Goal: Check status: Check status

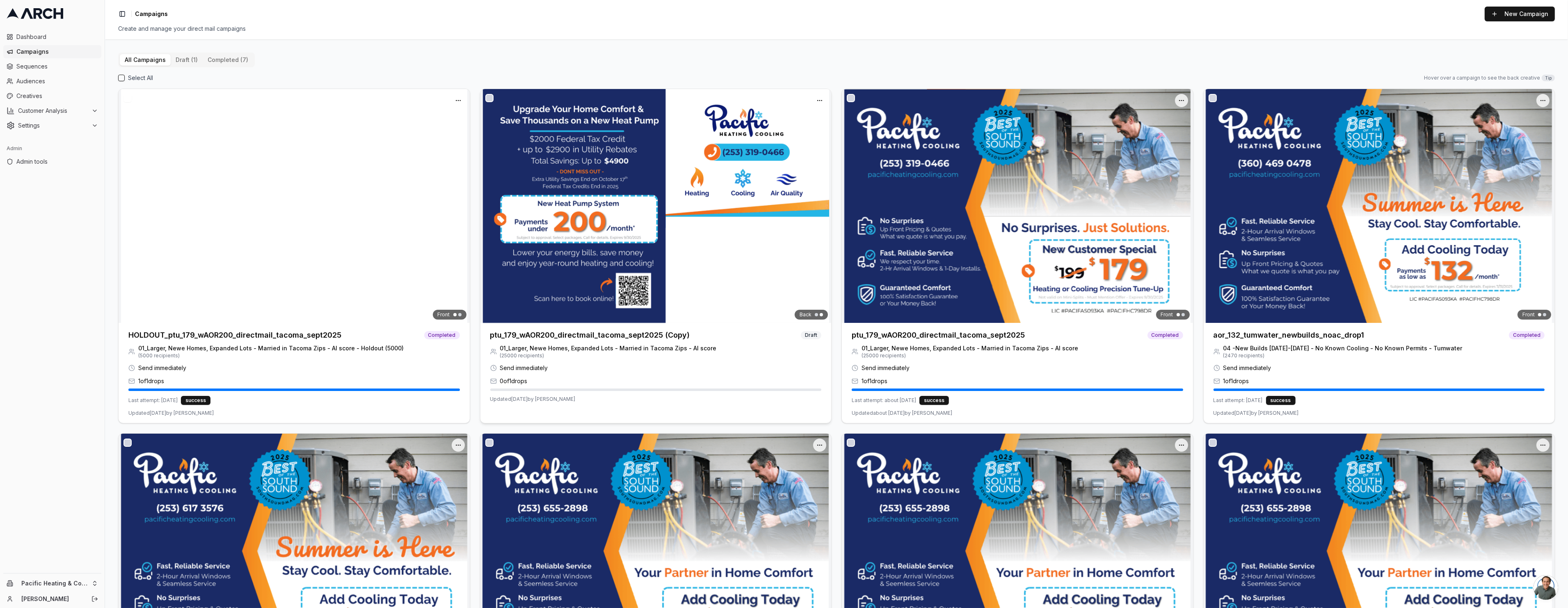
click at [565, 329] on h3 "ptu_179_wAOR200_directmail_tacoma_sept2025 (Copy)" at bounding box center [590, 335] width 200 height 12
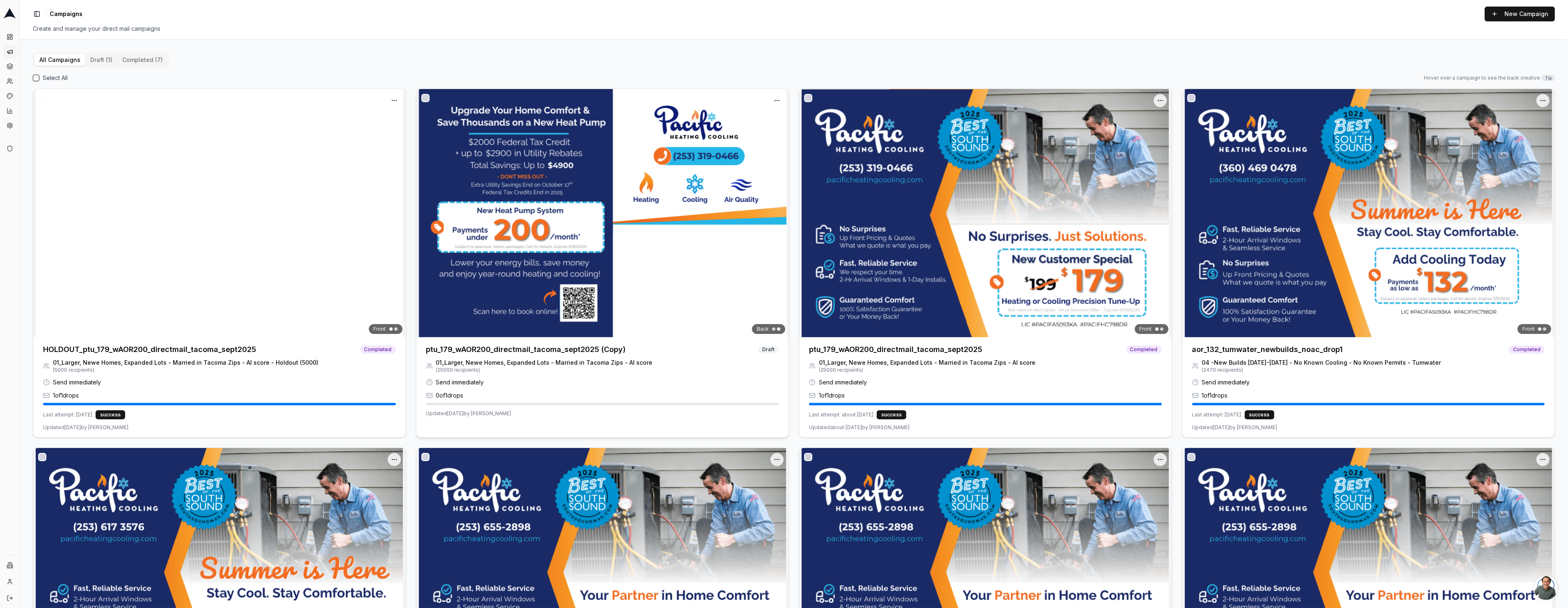
click at [457, 351] on h3 "ptu_179_wAOR200_directmail_tacoma_sept2025 (Copy)" at bounding box center [526, 349] width 200 height 12
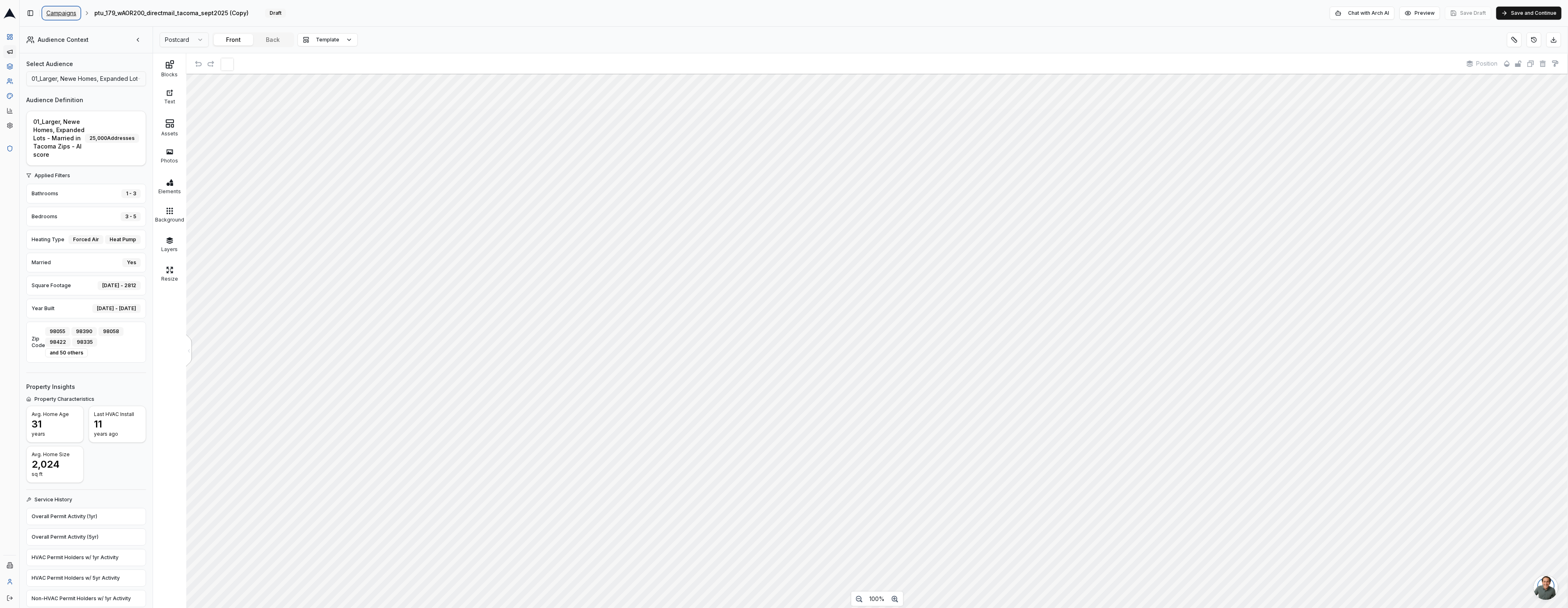
click at [67, 13] on span "Campaigns" at bounding box center [61, 13] width 30 height 8
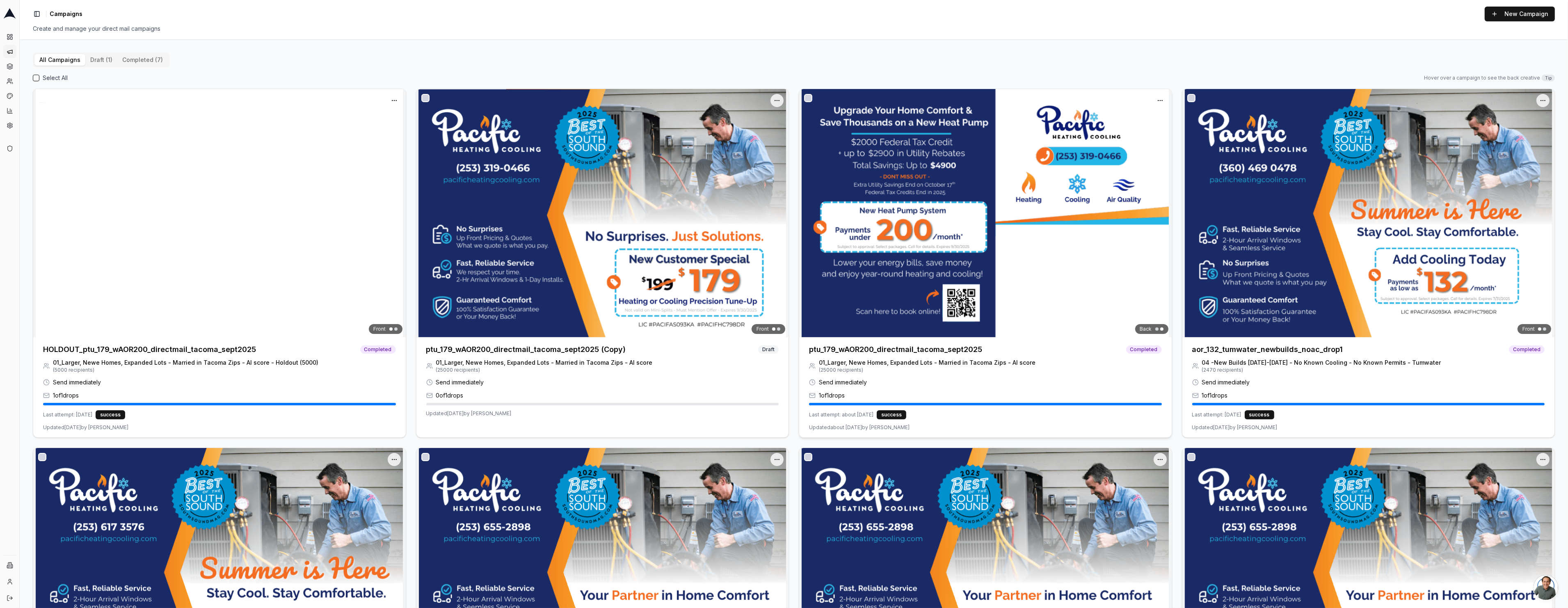
click at [837, 357] on div "ptu_179_wAOR200_directmail_tacoma_sept2025 Completed" at bounding box center [985, 348] width 373 height 21
click at [849, 351] on h3 "ptu_179_wAOR200_directmail_tacoma_sept2025" at bounding box center [895, 349] width 173 height 12
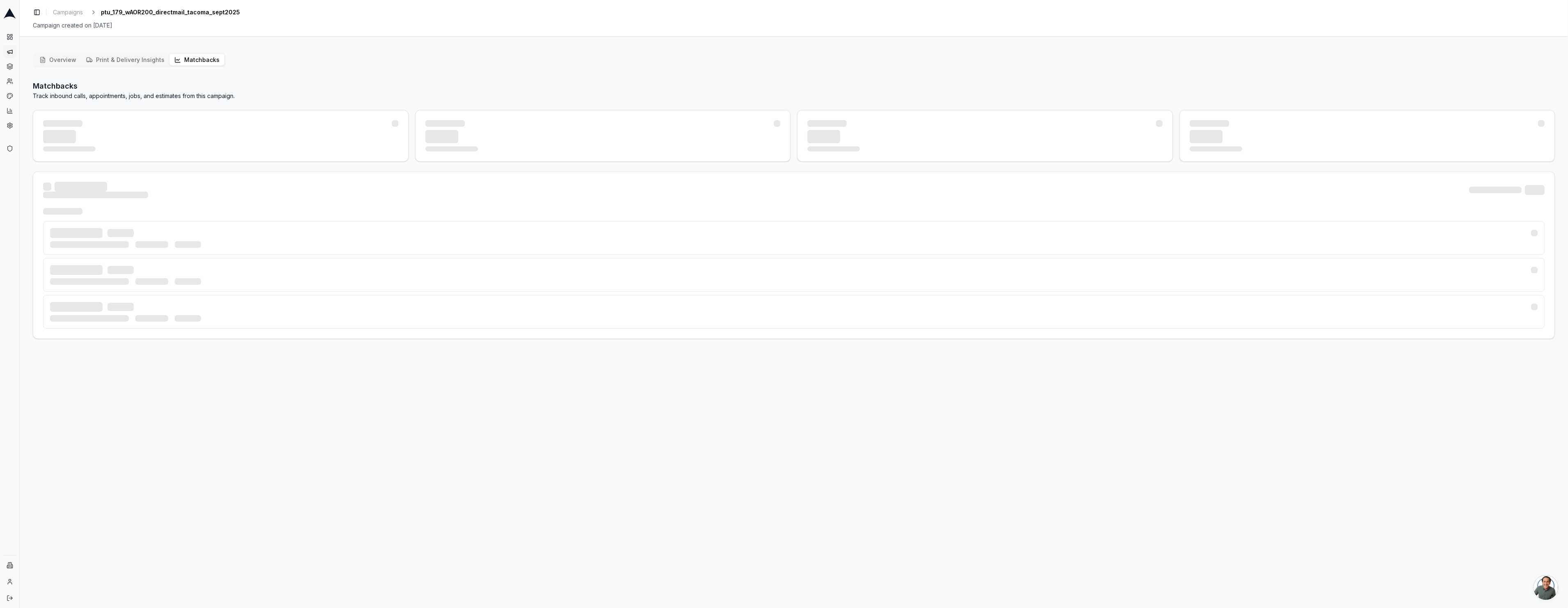
click at [206, 65] on button "Matchbacks" at bounding box center [197, 60] width 55 height 12
click at [138, 83] on h2 "Matchbacks" at bounding box center [134, 86] width 202 height 12
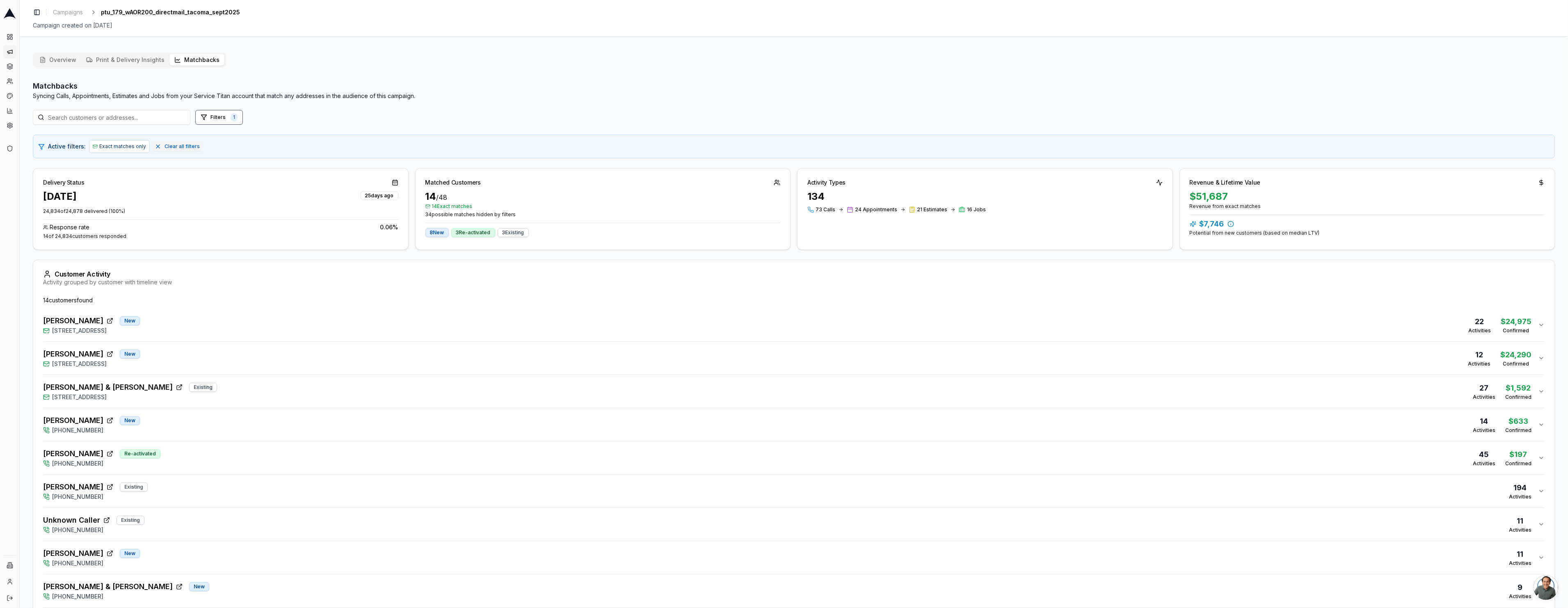
click at [236, 323] on div "[PERSON_NAME] [GEOGRAPHIC_DATA][STREET_ADDRESS] 22 Activities $24,975 Confirmed" at bounding box center [791, 325] width 1495 height 19
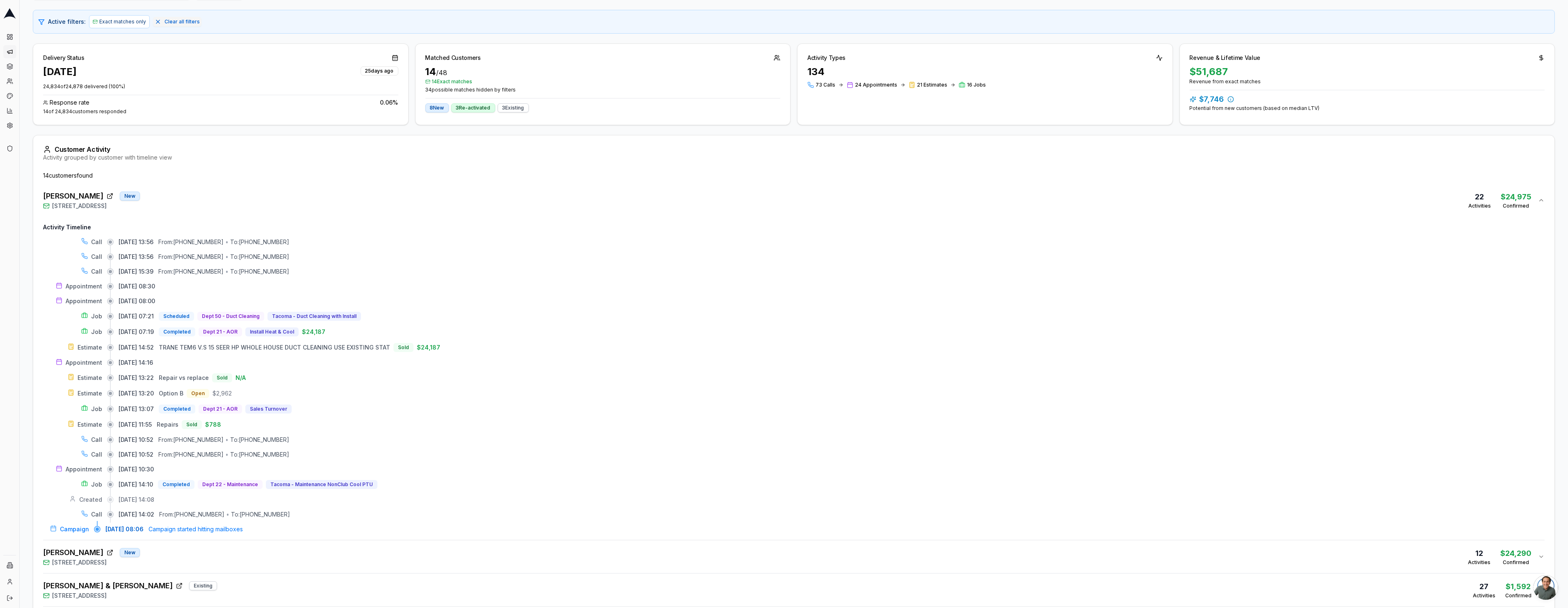
scroll to position [125, 0]
drag, startPoint x: 164, startPoint y: 529, endPoint x: 261, endPoint y: 530, distance: 97.0
click at [261, 530] on div "[DATE] 08:06 Campaign started hitting mailboxes" at bounding box center [825, 528] width 1439 height 8
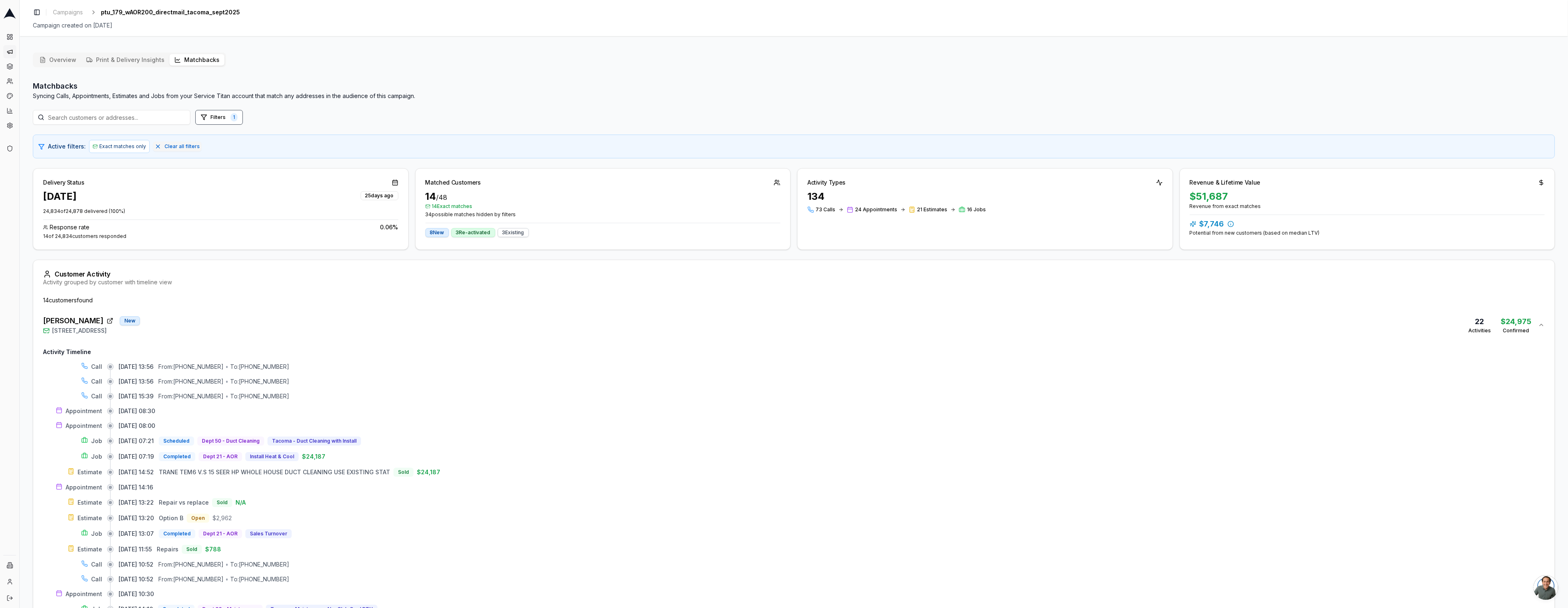
click at [125, 60] on button "Print & Delivery Insights" at bounding box center [125, 60] width 88 height 12
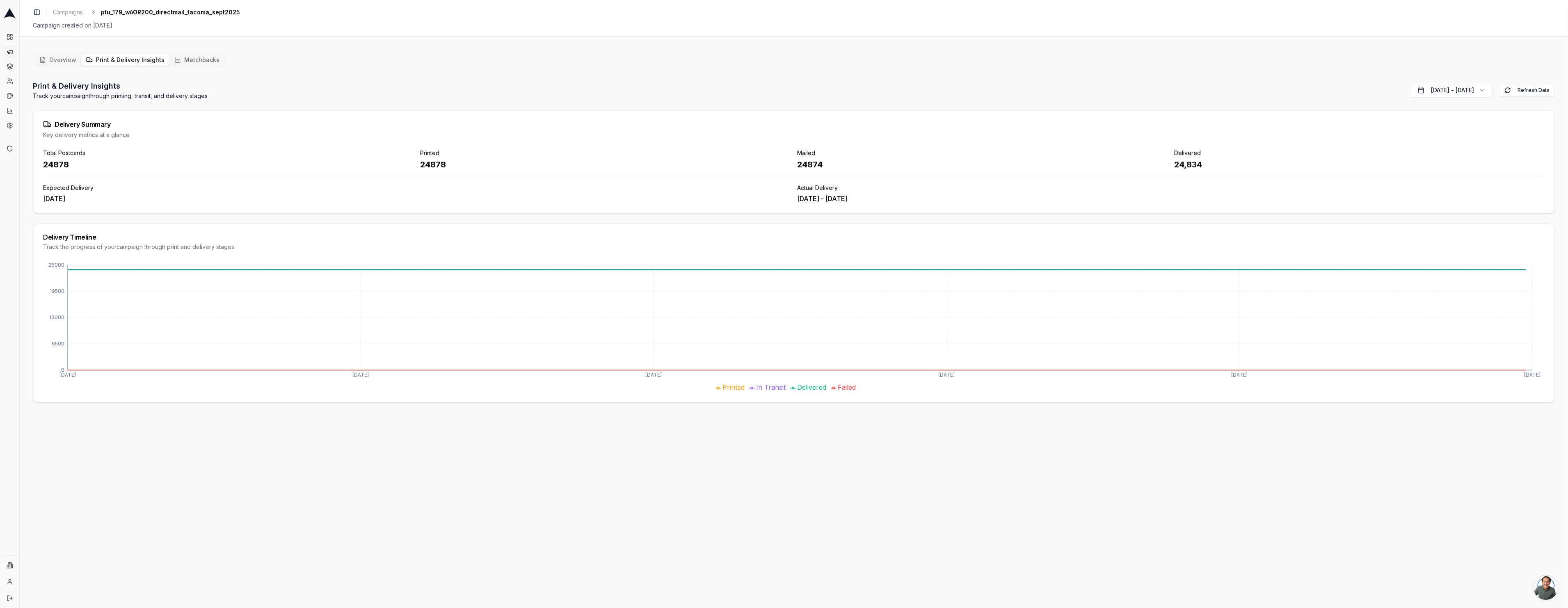
click at [189, 57] on button "Matchbacks" at bounding box center [197, 60] width 55 height 12
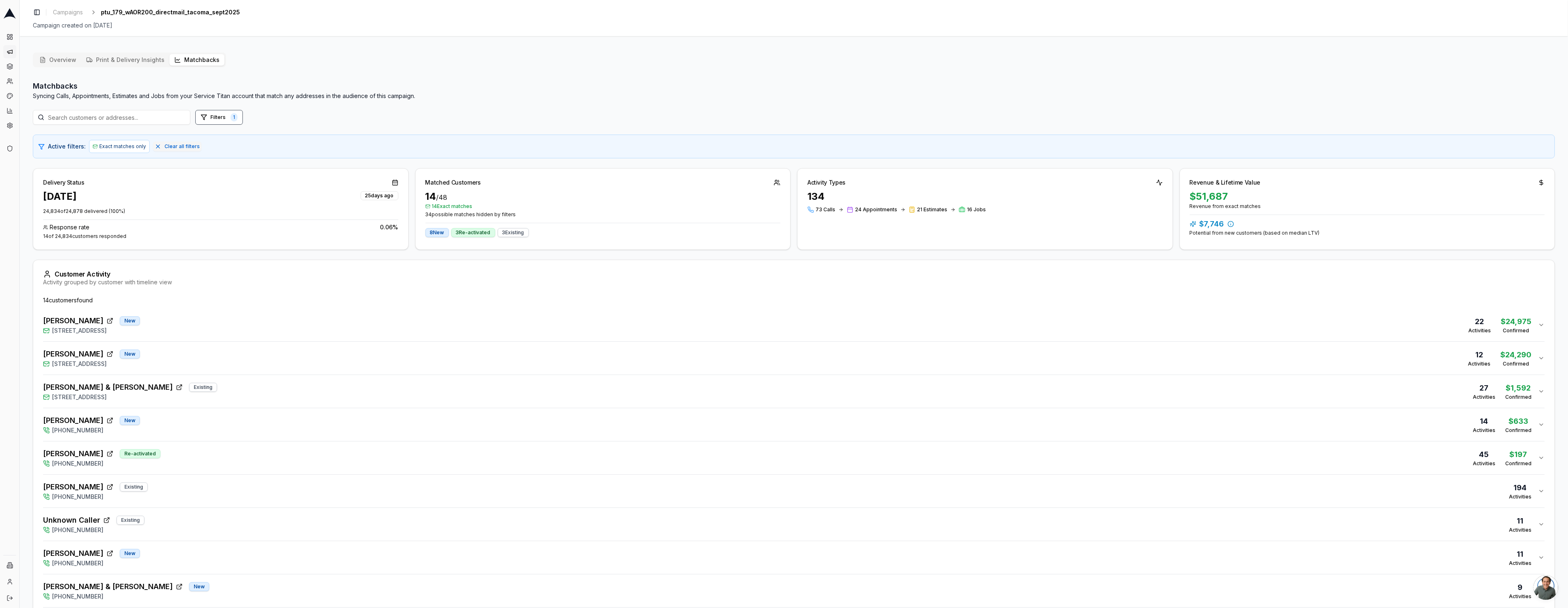
click at [107, 333] on span "[STREET_ADDRESS]" at bounding box center [80, 330] width 55 height 8
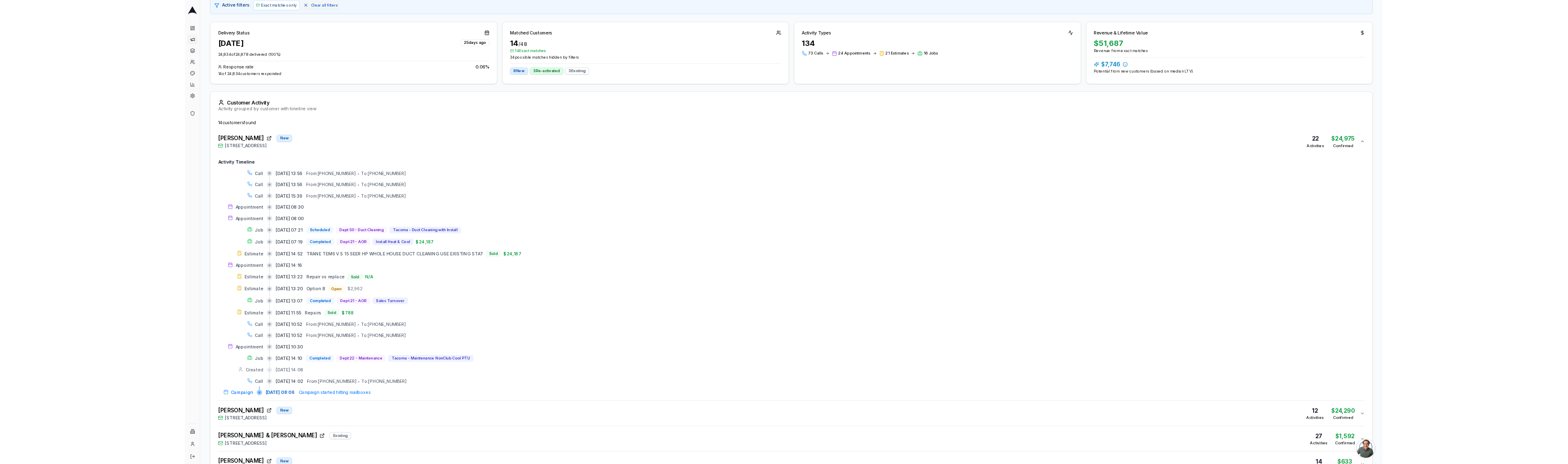
scroll to position [207, 0]
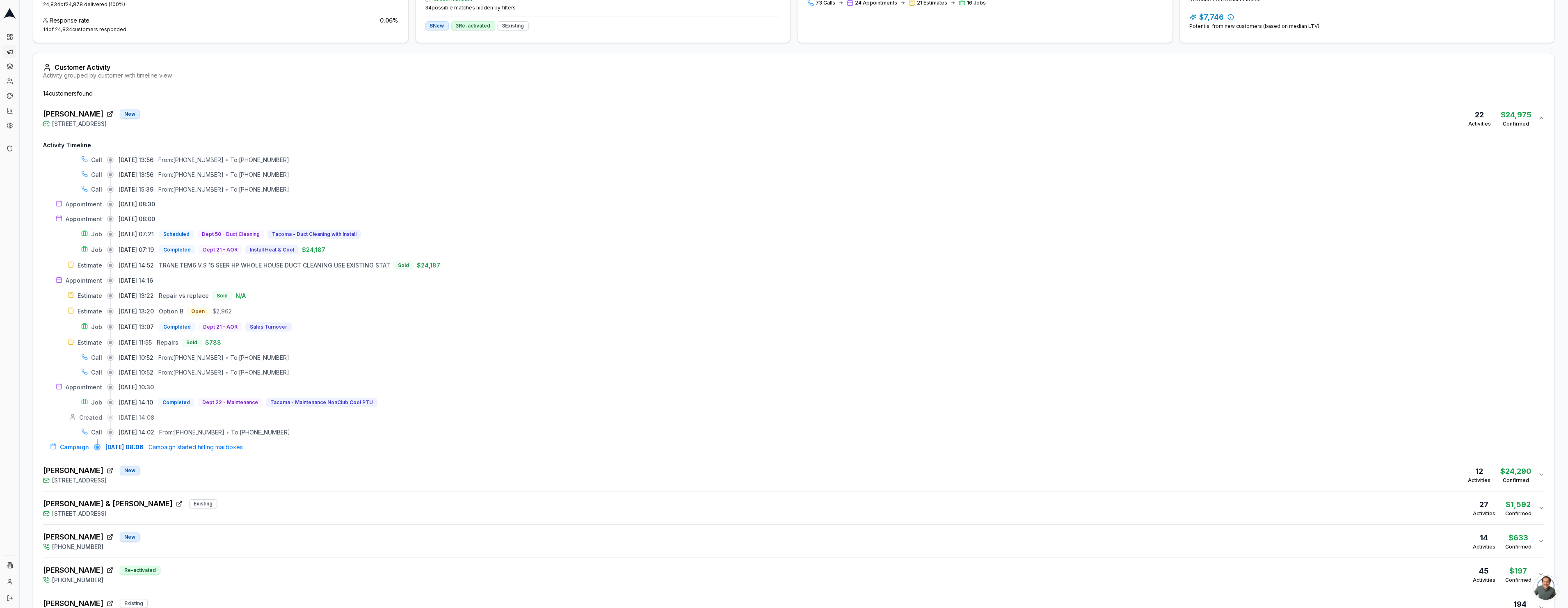
click at [121, 433] on span "[DATE] 14:02" at bounding box center [136, 432] width 36 height 8
click at [539, 314] on div "[DATE] 13:20 Option B Open $2,962" at bounding box center [831, 311] width 1426 height 9
drag, startPoint x: 181, startPoint y: 125, endPoint x: 62, endPoint y: 127, distance: 119.0
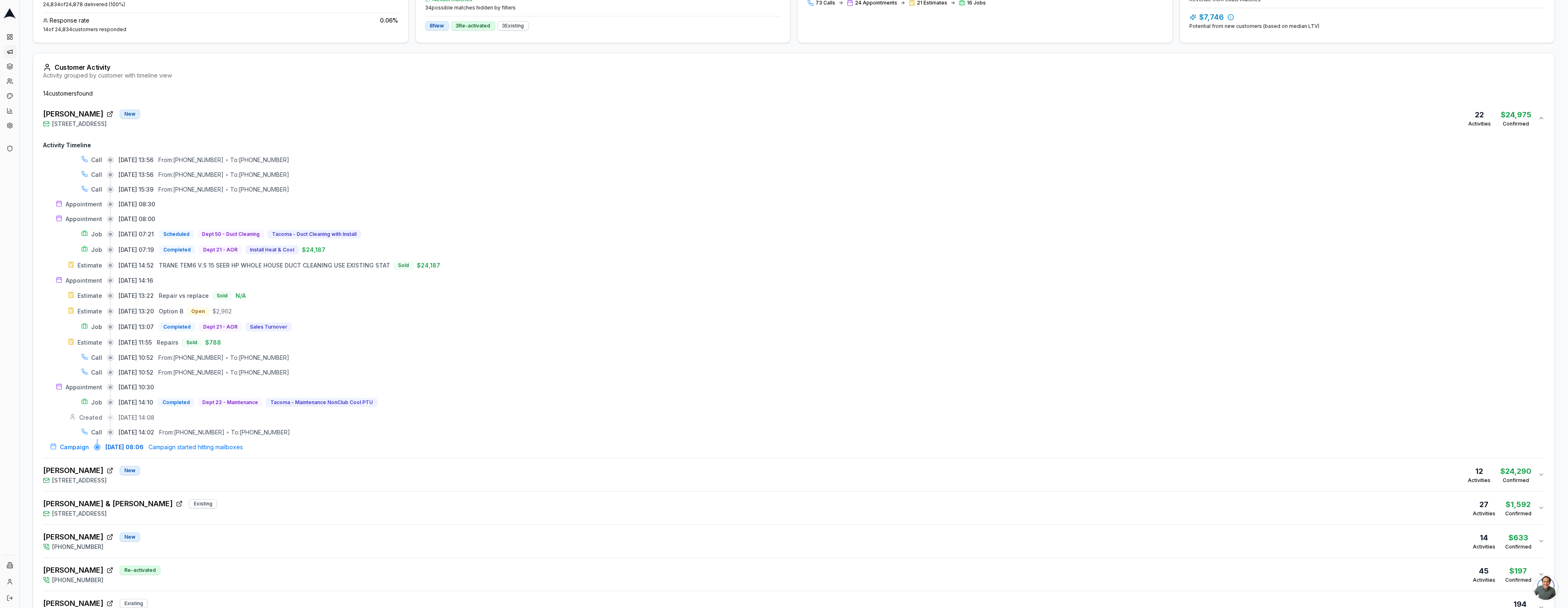
click at [62, 127] on div "[PERSON_NAME] [GEOGRAPHIC_DATA][STREET_ADDRESS] 22 Activities $24,975 Confirmed" at bounding box center [791, 118] width 1495 height 19
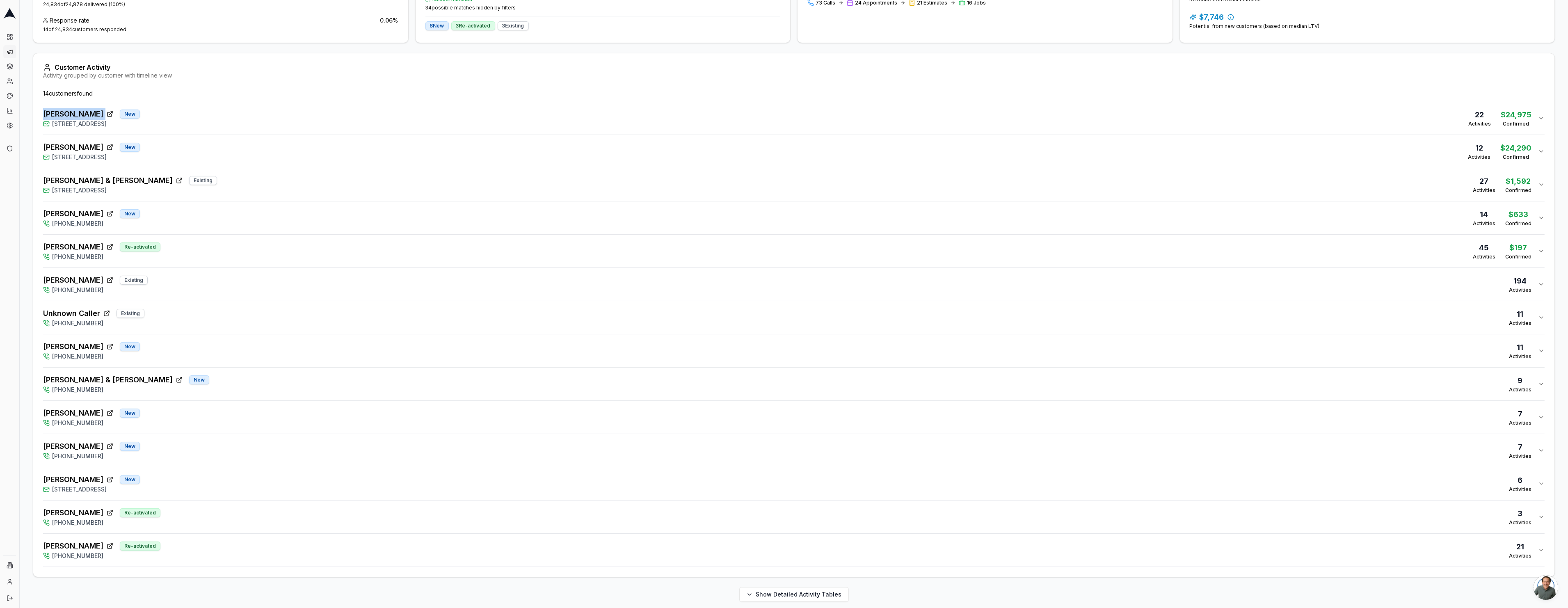
drag, startPoint x: 37, startPoint y: 111, endPoint x: 98, endPoint y: 111, distance: 61.0
click at [98, 111] on div "14 customer s found [PERSON_NAME] [GEOGRAPHIC_DATA][STREET_ADDRESS] 22 Activiti…" at bounding box center [794, 333] width 1521 height 487
copy div "[PERSON_NAME]"
click at [178, 128] on div "[PERSON_NAME] [GEOGRAPHIC_DATA][STREET_ADDRESS] 22 Activities $24,975 Confirmed" at bounding box center [791, 118] width 1495 height 19
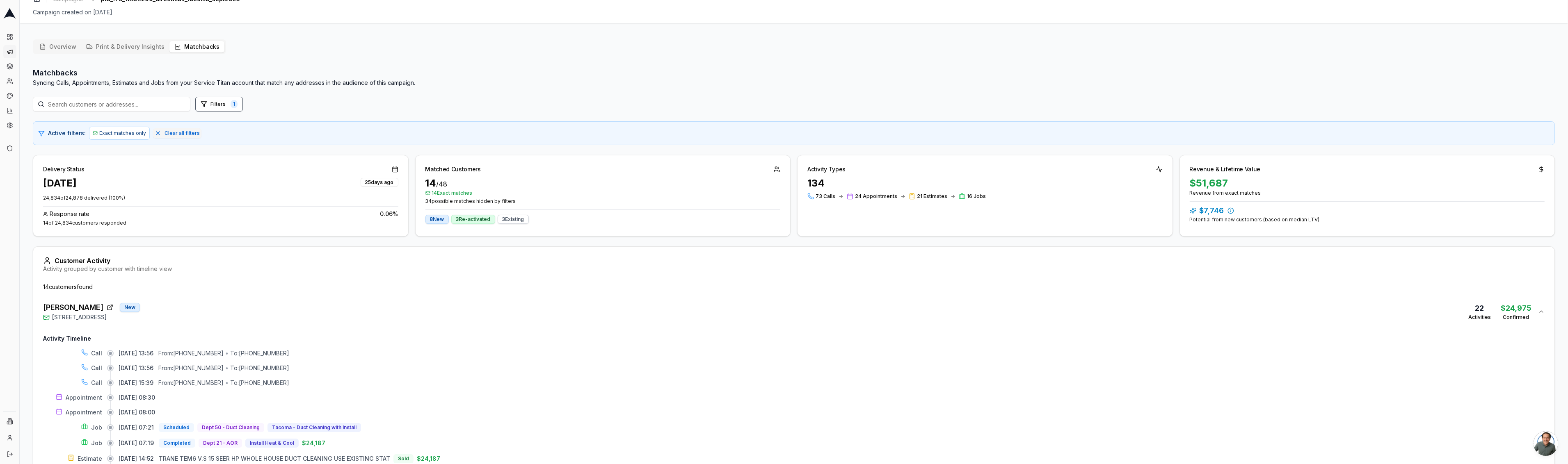
scroll to position [0, 0]
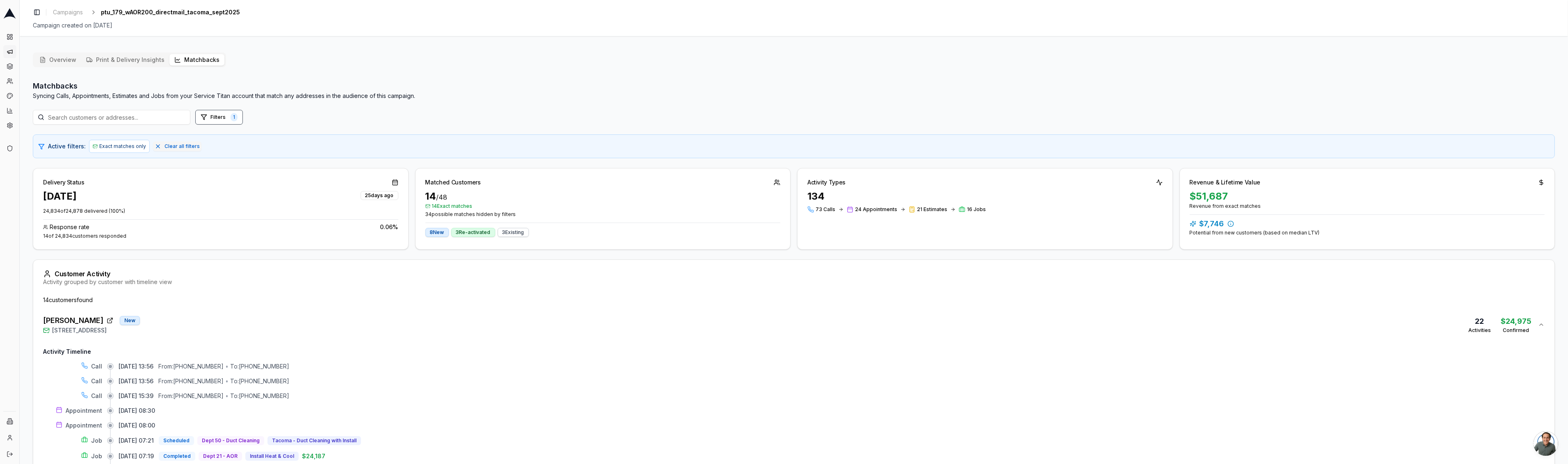
click at [74, 61] on button "Overview" at bounding box center [58, 60] width 47 height 12
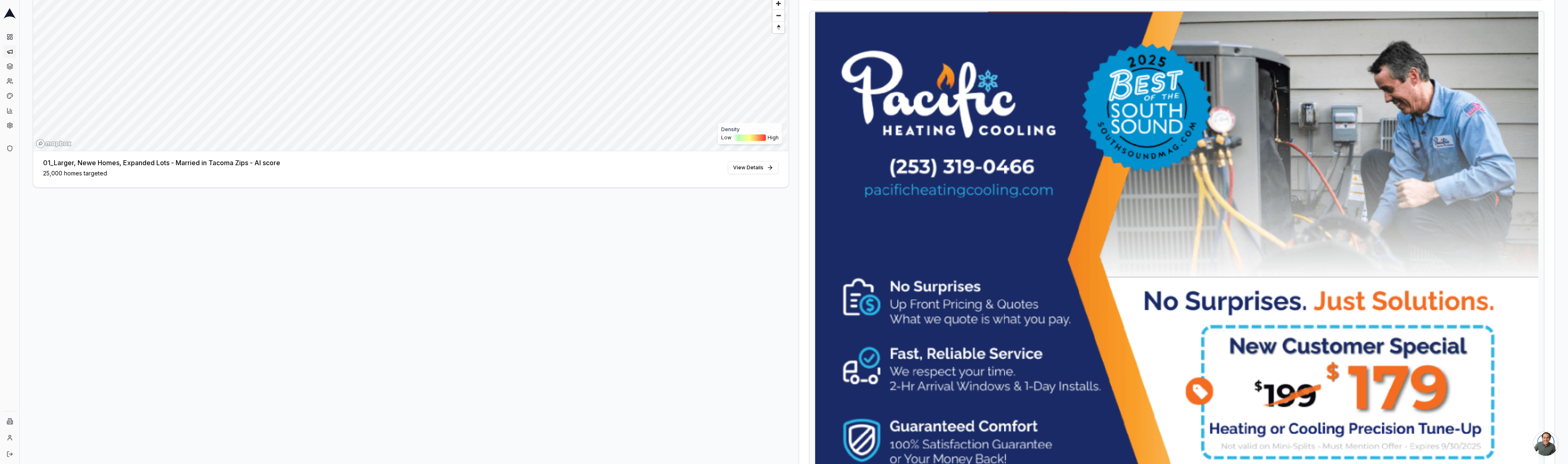
scroll to position [415, 0]
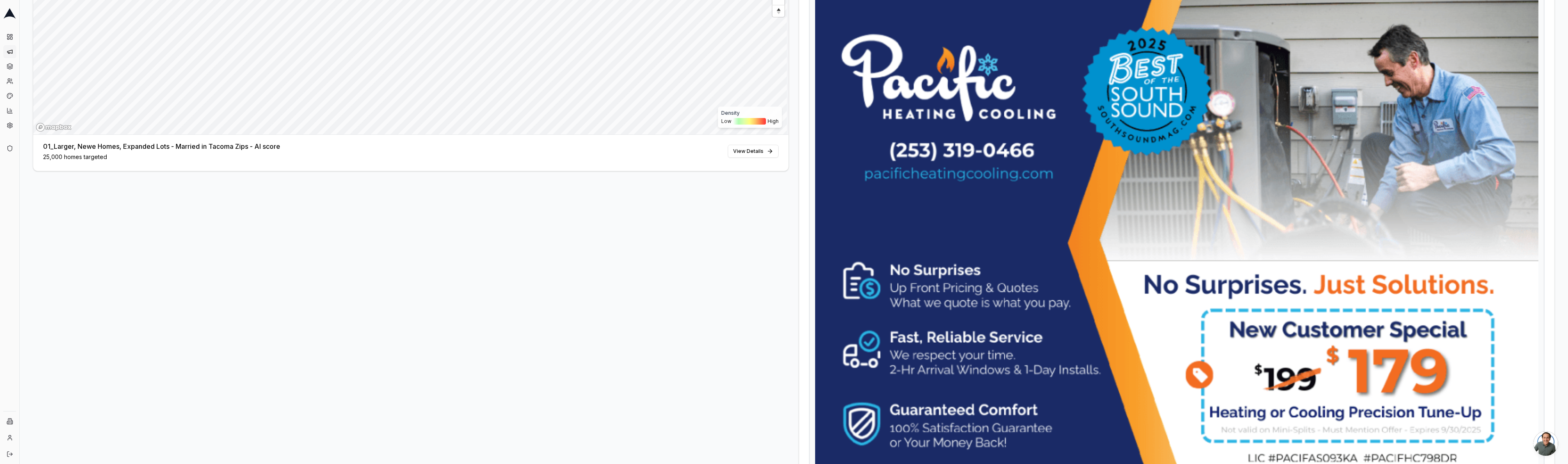
click at [154, 148] on div "01_Larger, Newe Homes, Expanded Lots - Married in Tacoma Zips - AI score" at bounding box center [162, 147] width 237 height 10
click at [74, 161] on div "25,000 homes targeted" at bounding box center [162, 156] width 237 height 8
click at [60, 148] on div "01_Larger, Newe Homes, Expanded Lots - Married in Tacoma Zips - AI score" at bounding box center [162, 147] width 237 height 10
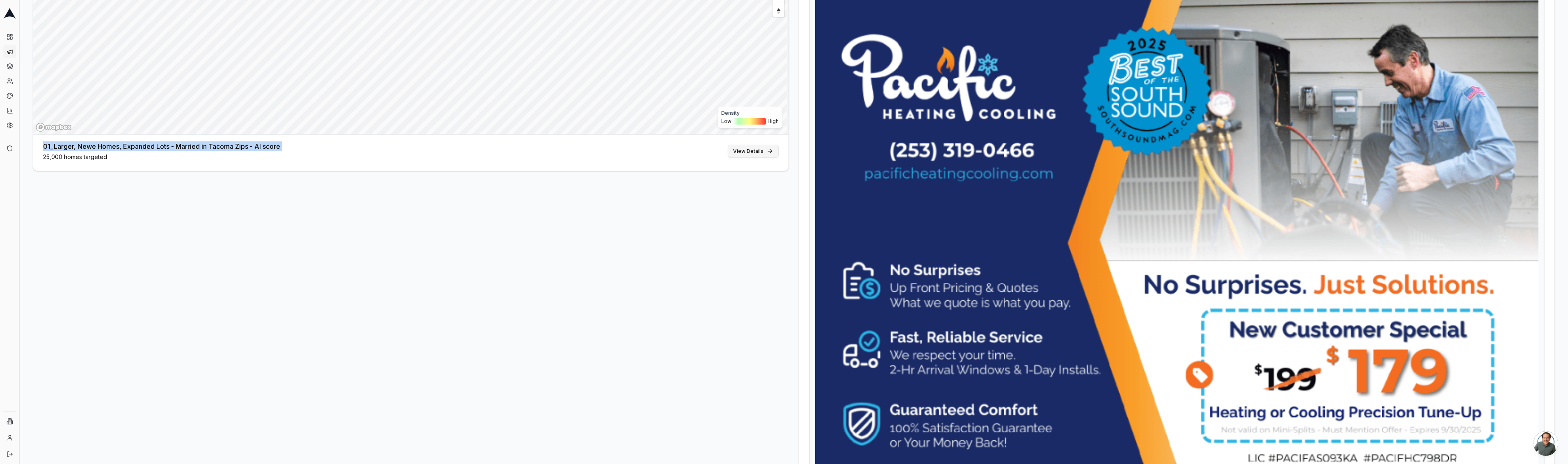
click at [751, 150] on link "View Details" at bounding box center [754, 151] width 51 height 13
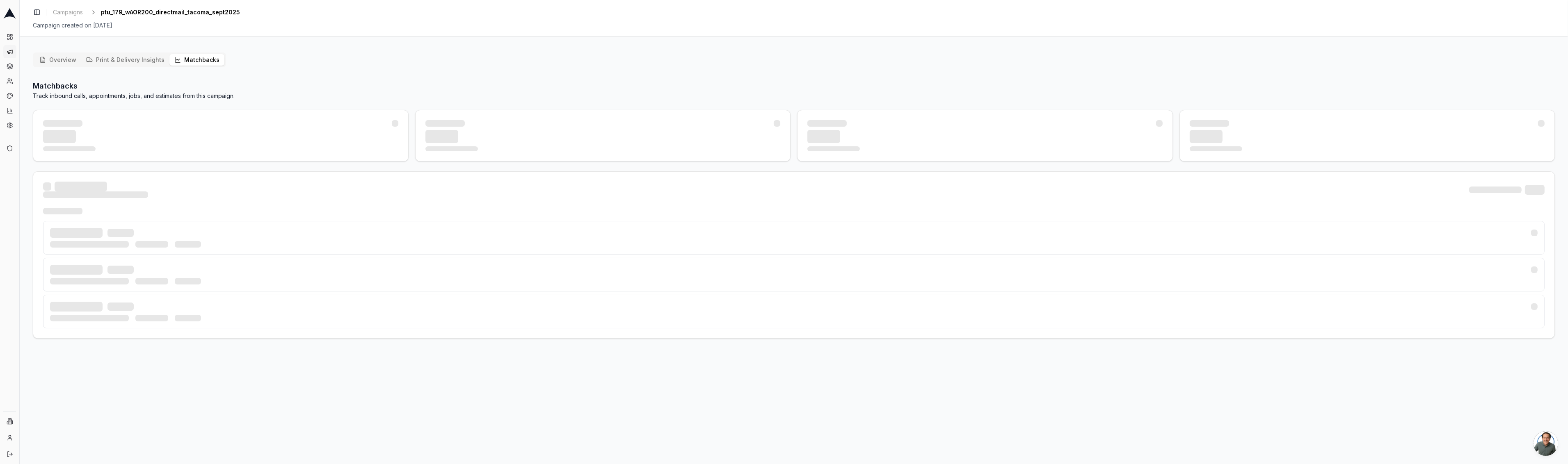
click at [186, 57] on button "Matchbacks" at bounding box center [197, 60] width 55 height 12
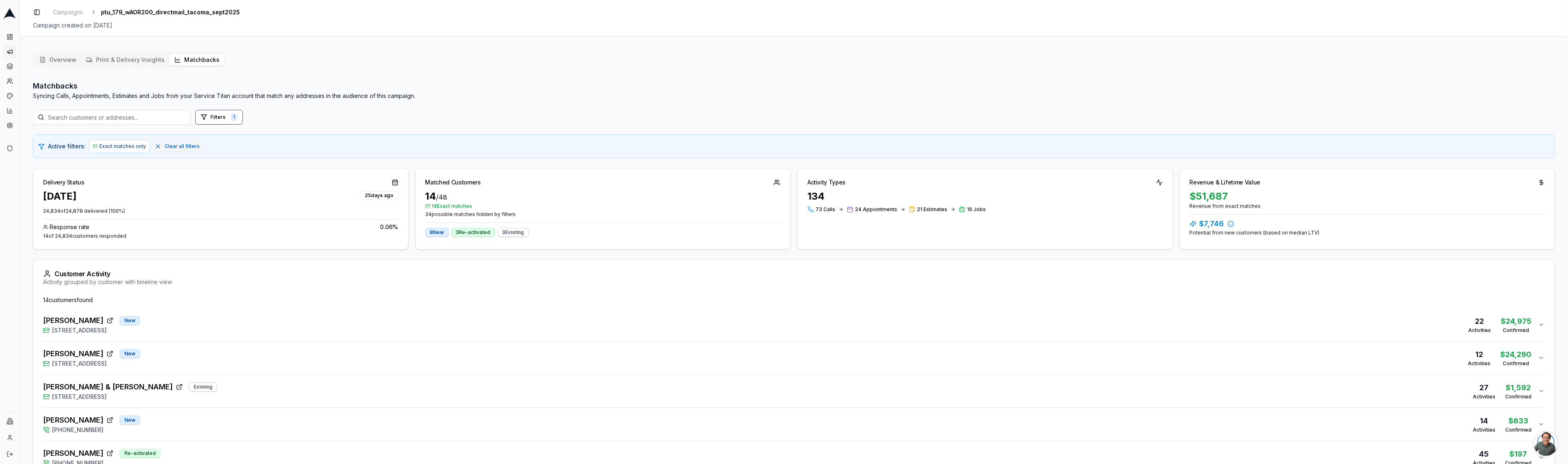
click at [107, 334] on span "[STREET_ADDRESS]" at bounding box center [80, 330] width 55 height 8
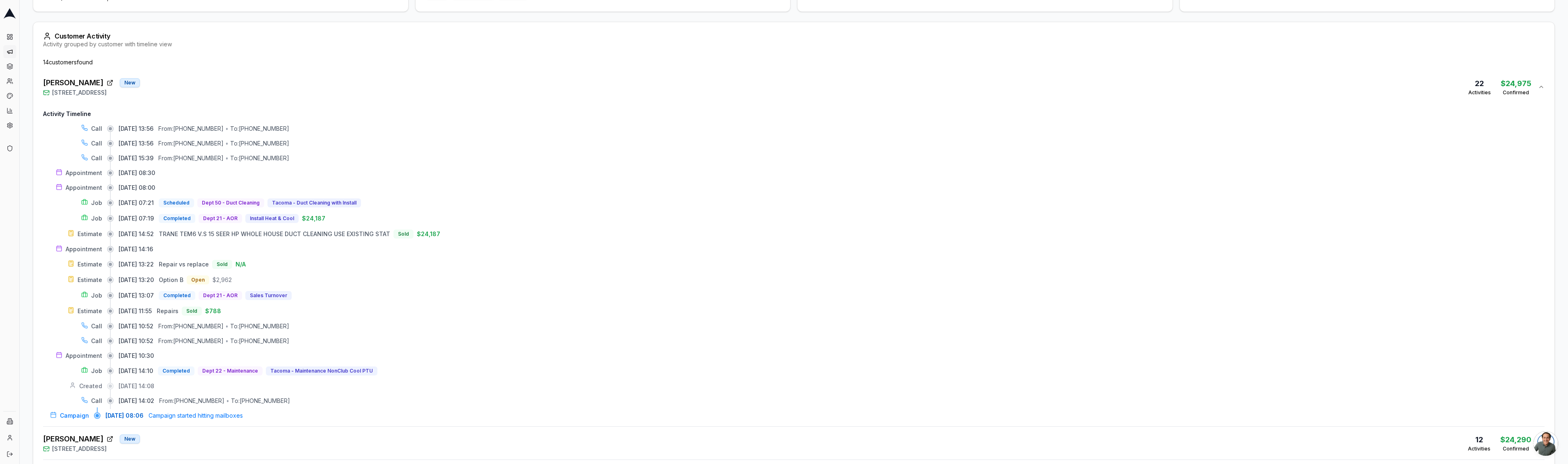
scroll to position [242, 0]
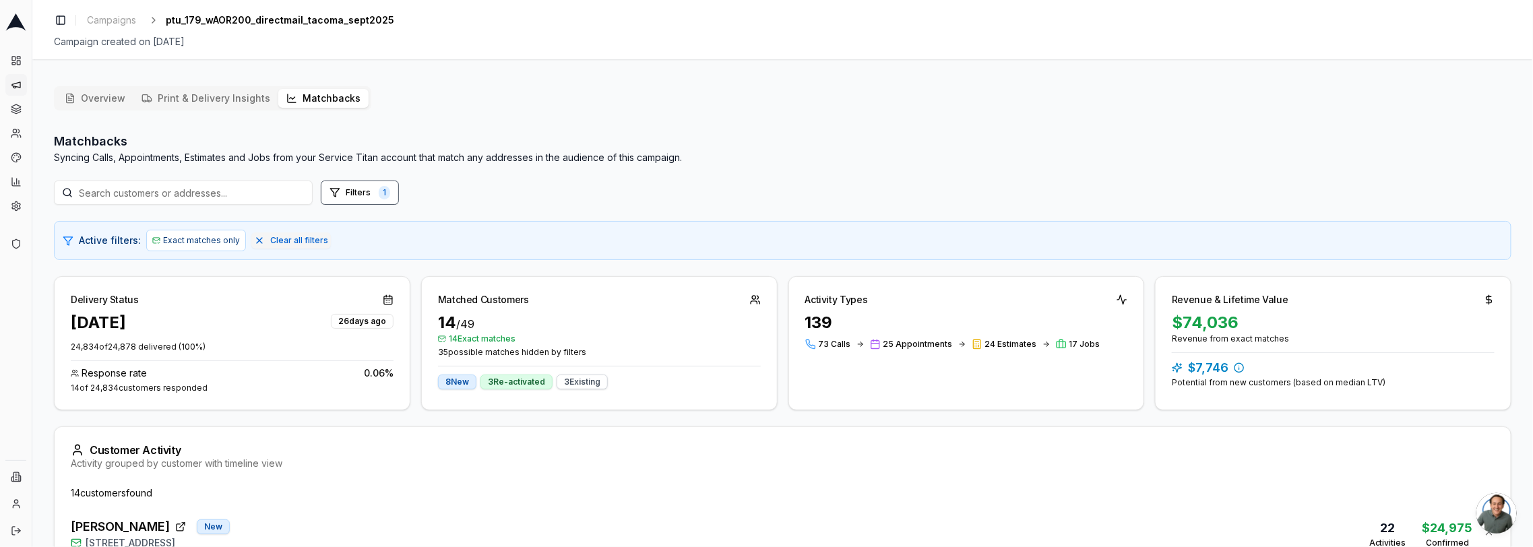
scroll to position [3, 0]
click at [18, 110] on icon at bounding box center [15, 110] width 9 height 2
